Goal: Find specific page/section: Find specific page/section

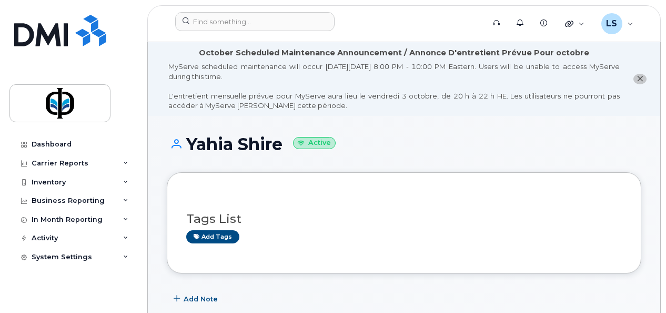
scroll to position [415, 0]
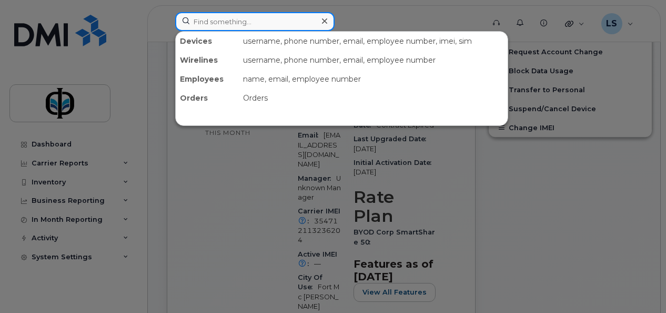
click at [244, 23] on input at bounding box center [254, 21] width 159 height 19
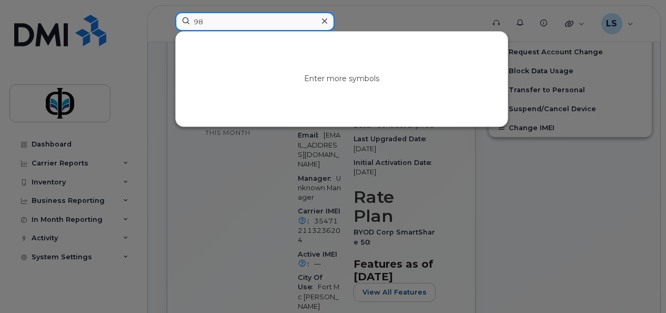
type input "9"
type input "-"
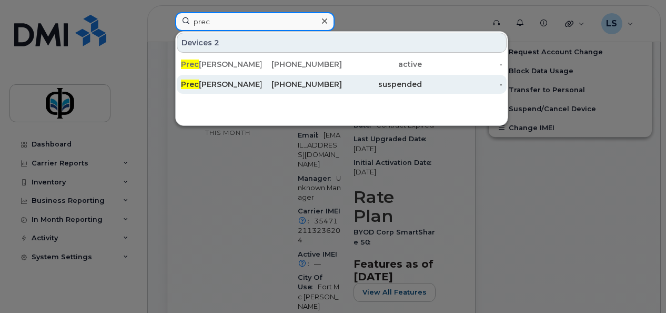
type input "prec"
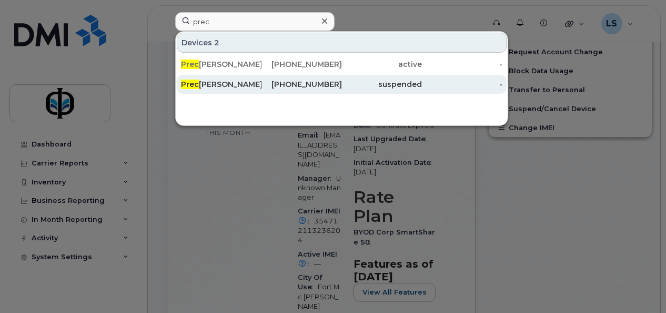
click at [242, 86] on div "Prec [PERSON_NAME]" at bounding box center [221, 84] width 81 height 11
